Goal: Task Accomplishment & Management: Use online tool/utility

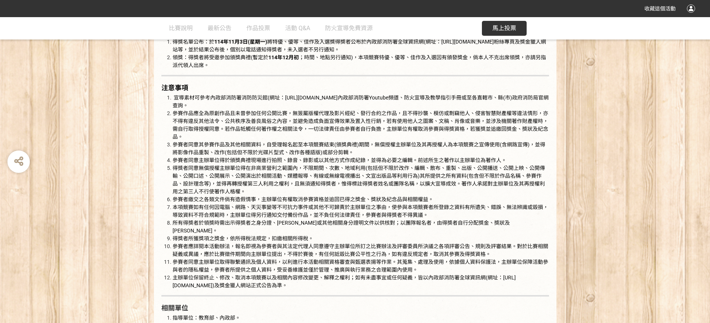
scroll to position [1304, 0]
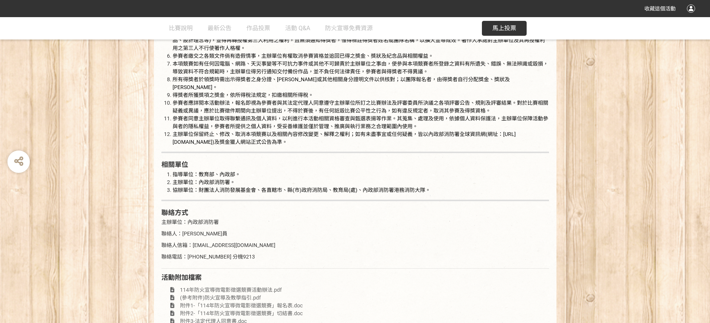
click at [500, 31] on span "馬上投票" at bounding box center [504, 28] width 24 height 7
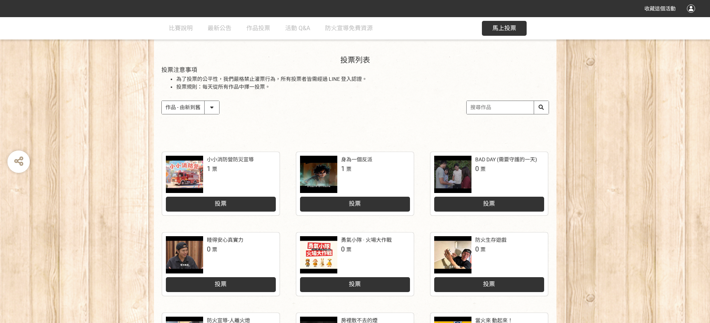
scroll to position [75, 0]
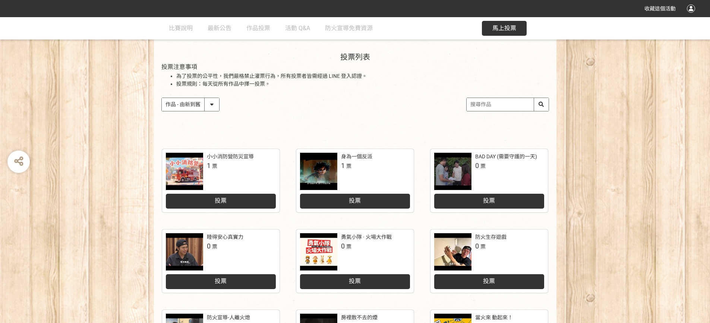
click at [220, 104] on div "作品 - 由新到舊 作品 - 由舊到新 票數 - 由多到少 票數 - 由少到多" at bounding box center [191, 105] width 60 height 14
click at [493, 107] on input "search" at bounding box center [508, 104] width 82 height 13
type input "今晚家裡"
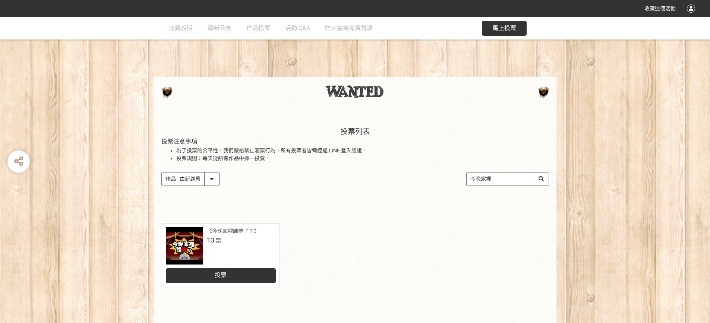
click at [235, 190] on div "投票列表 投票注意事項 為了投票的公平性，我們嚴格禁止灌票行為，所有投票者皆需經過 LINE 登入認證。 投票規則：每天從所有作品中擇一投票。 作品 - 由新…" at bounding box center [355, 199] width 710 height 365
click at [227, 271] on div "投票" at bounding box center [221, 275] width 110 height 15
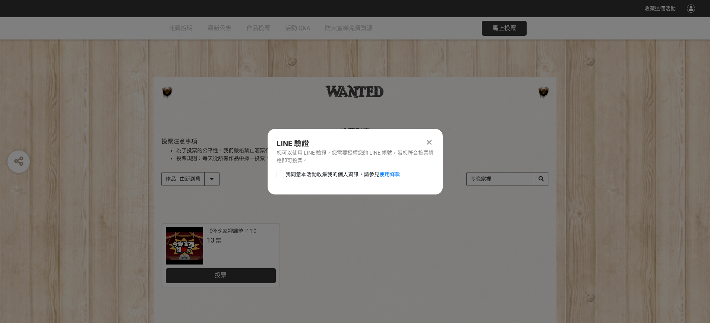
click at [300, 176] on span "我同意本活動收集我的個人資訊，請參見 使用條款" at bounding box center [342, 175] width 115 height 8
click at [282, 176] on input "我同意本活動收集我的個人資訊，請參見 使用條款" at bounding box center [279, 174] width 5 height 5
checkbox input "false"
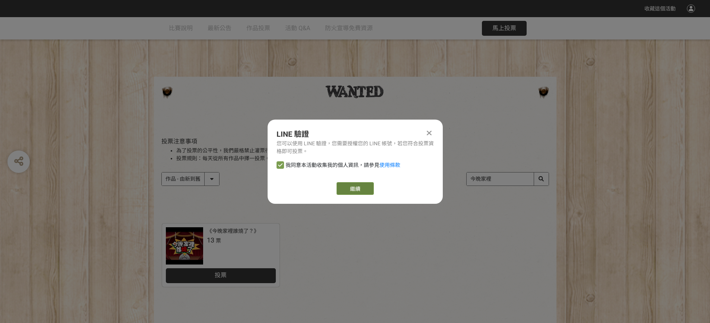
click at [358, 185] on link "繼續" at bounding box center [355, 188] width 37 height 13
click at [430, 135] on icon at bounding box center [429, 132] width 5 height 7
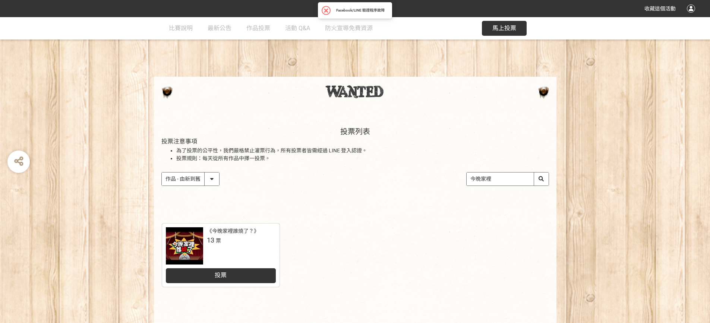
click at [613, 123] on div "投票列表 投票注意事項 為了投票的公平性，我們嚴格禁止灌票行為，所有投票者皆需經過 LINE 登入認證。 投票規則：每天從所有作品中擇一投票。 作品 - 由新…" at bounding box center [355, 164] width 710 height 104
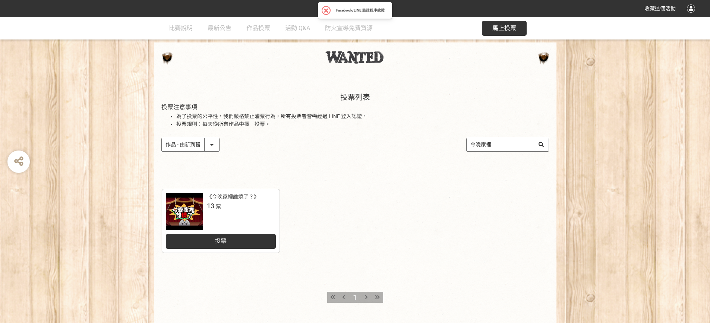
scroll to position [83, 0]
